Goal: Transaction & Acquisition: Book appointment/travel/reservation

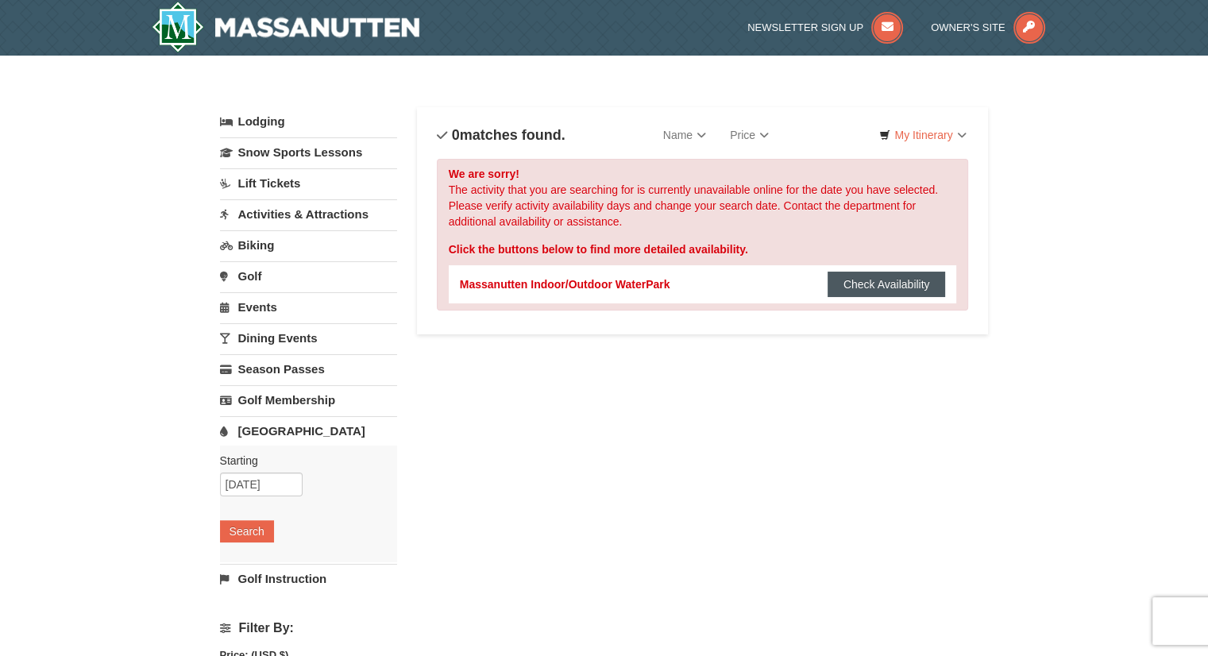
click at [886, 283] on button "Check Availability" at bounding box center [886, 284] width 118 height 25
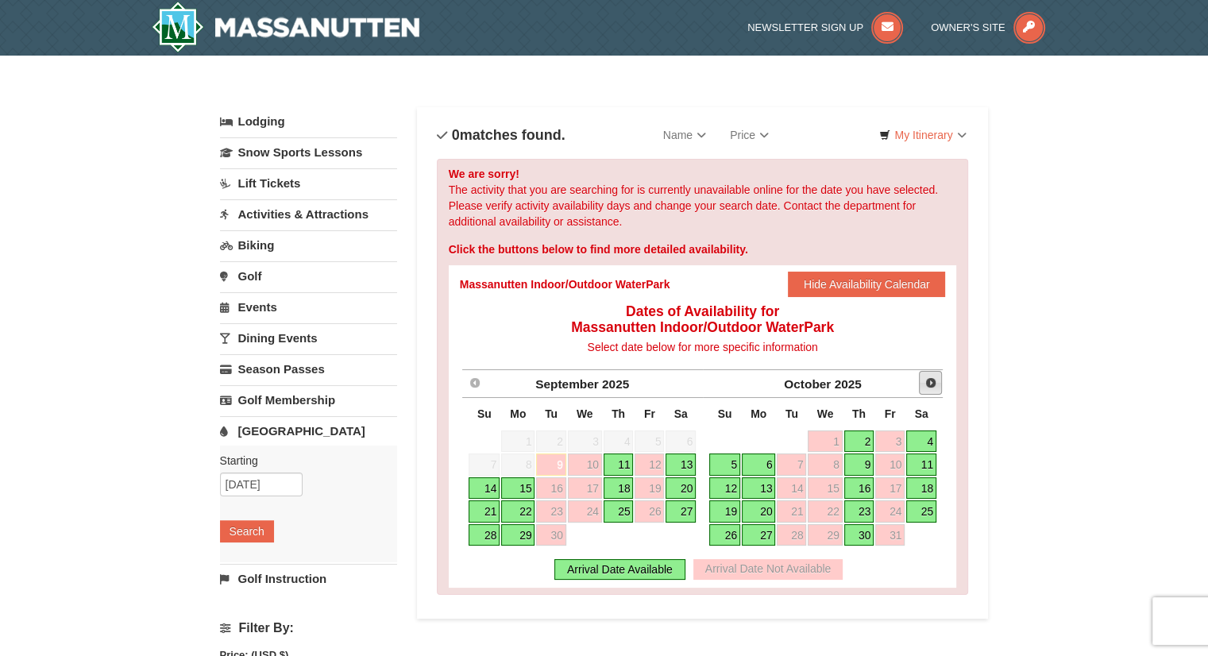
click at [926, 382] on span "Next" at bounding box center [930, 382] width 13 height 13
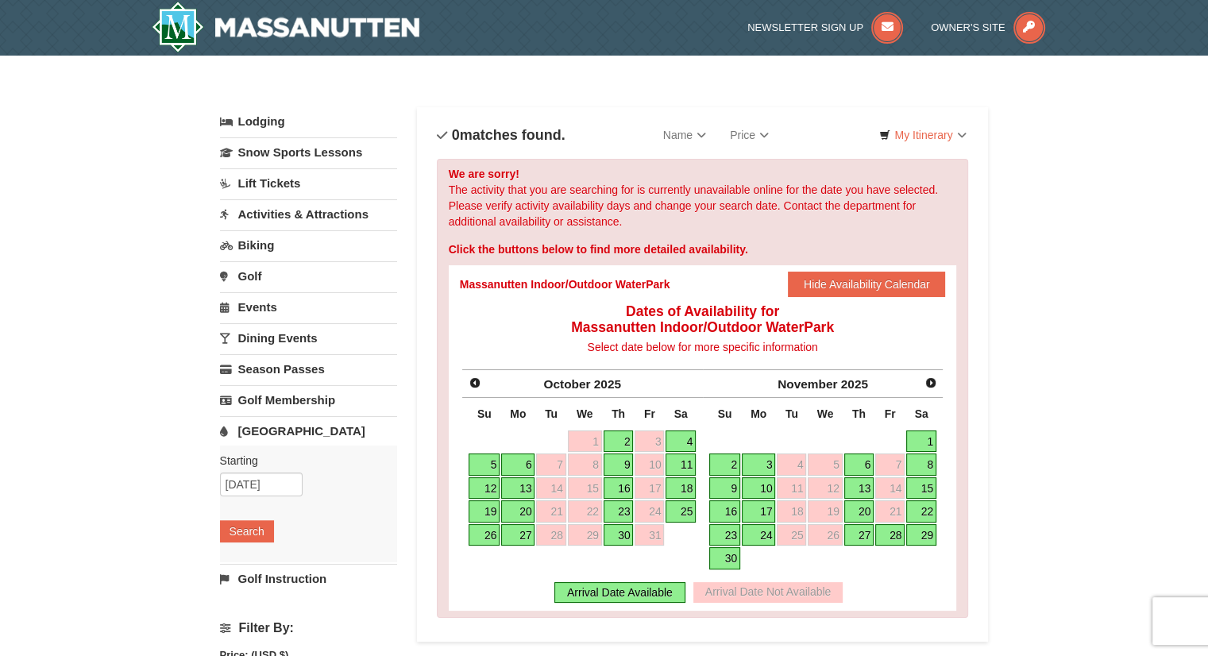
click at [854, 465] on link "6" at bounding box center [859, 464] width 30 height 22
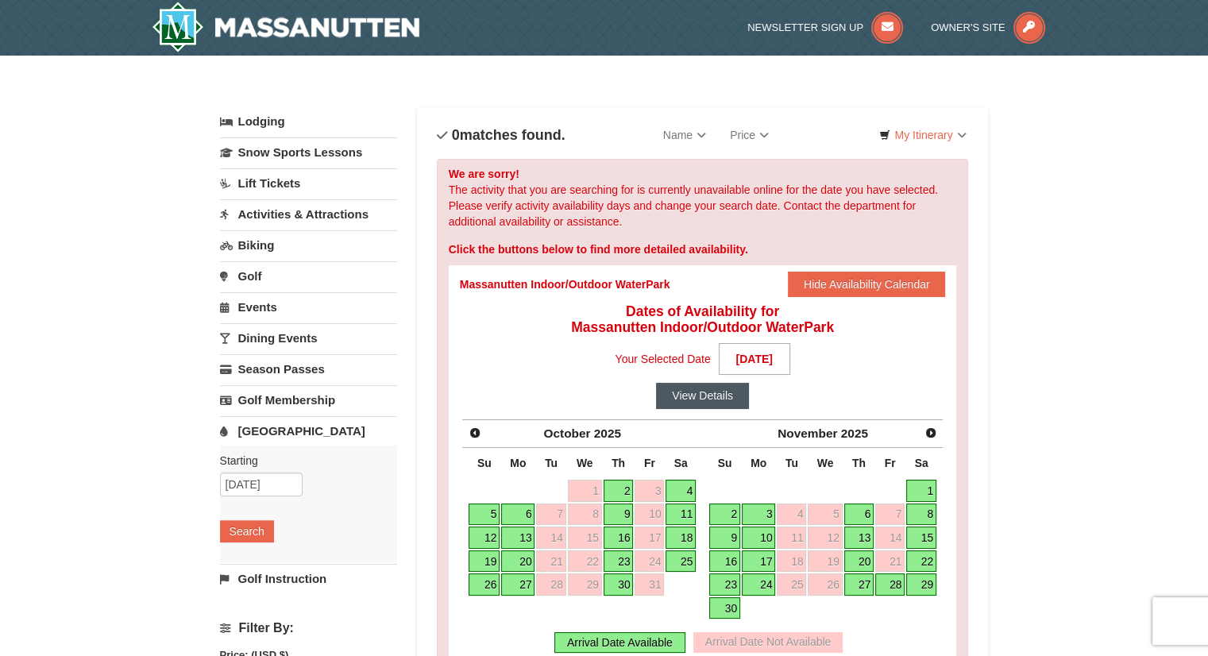
click at [669, 394] on button "View Details" at bounding box center [702, 395] width 93 height 25
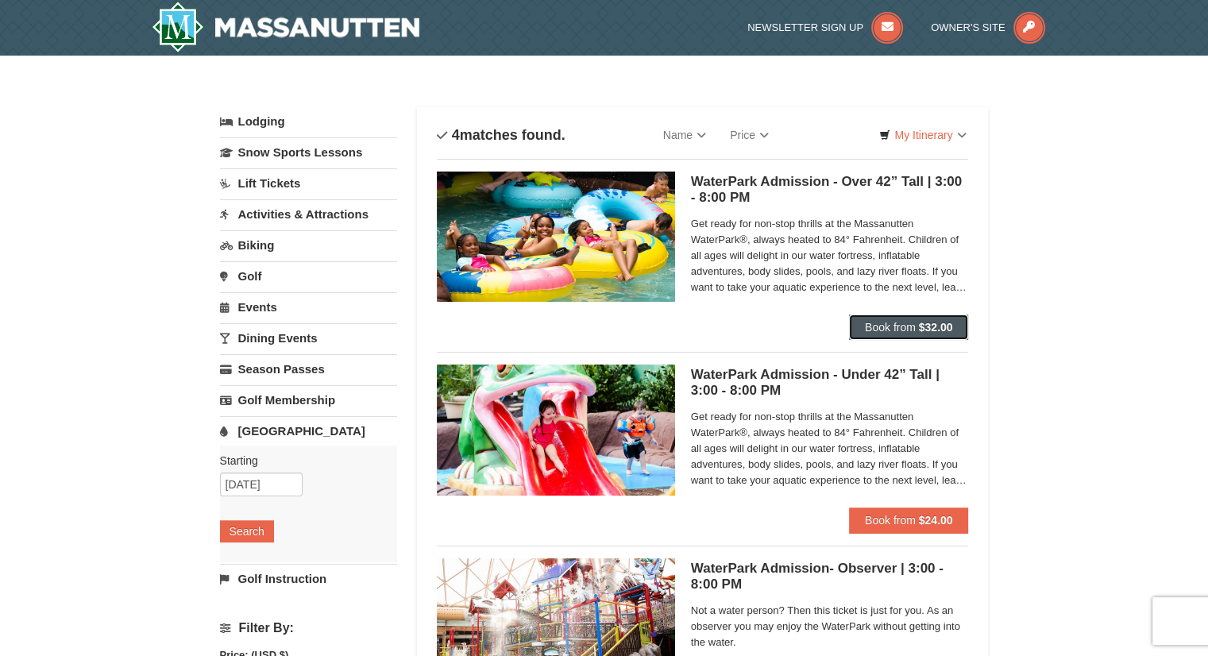
click at [861, 326] on button "Book from $32.00" at bounding box center [909, 326] width 120 height 25
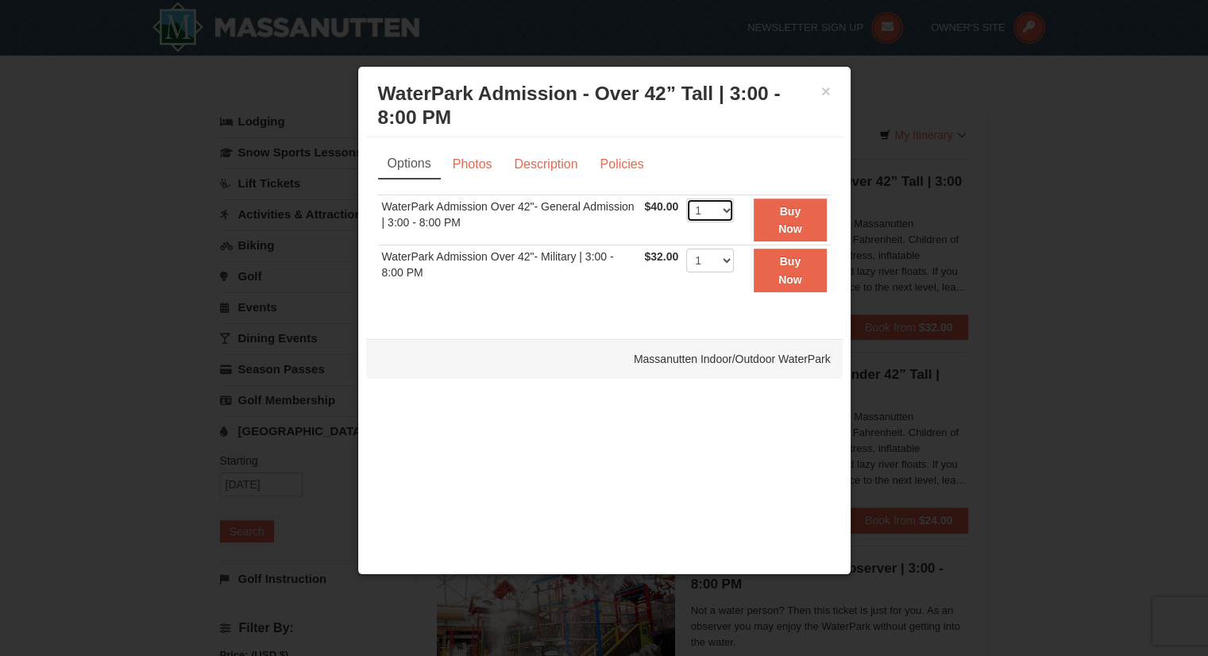
click at [726, 211] on select "1 2 3 4 5 6 7 8 9 10 11 12 13 14 15 16 17 18 19 20" at bounding box center [710, 211] width 48 height 24
select select "2"
click at [686, 199] on select "1 2 3 4 5 6 7 8 9 10 11 12 13 14 15 16 17 18 19 20" at bounding box center [710, 211] width 48 height 24
click at [499, 170] on link "Photos" at bounding box center [472, 164] width 60 height 30
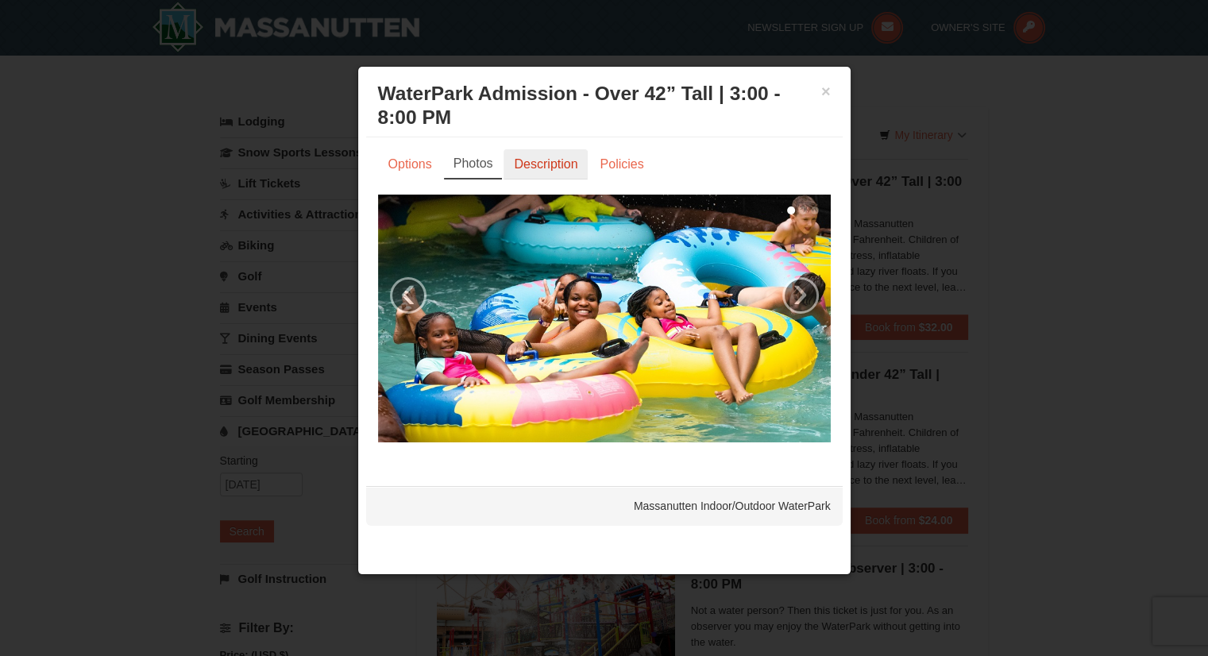
click at [518, 168] on link "Description" at bounding box center [545, 164] width 84 height 30
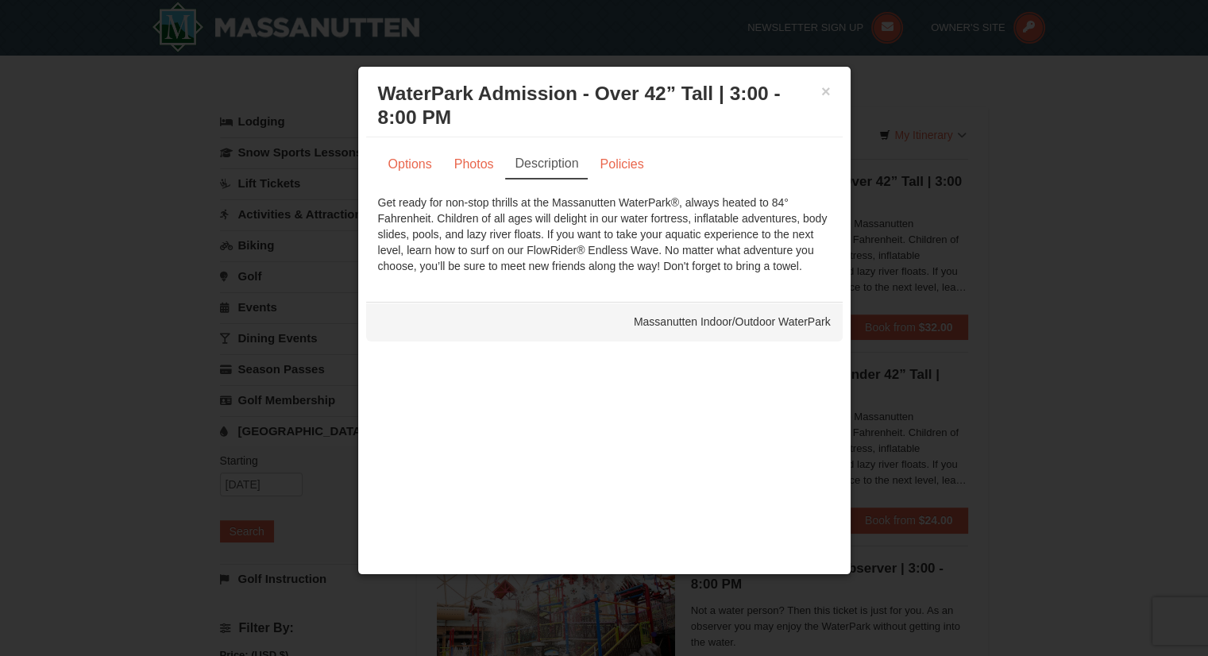
click at [818, 95] on h3 "WaterPark Admission - Over 42” Tall | 3:00 - 8:00 PM Massanutten Indoor/Outdoor…" at bounding box center [604, 106] width 453 height 48
click at [826, 88] on button "×" at bounding box center [826, 91] width 10 height 16
